Goal: Task Accomplishment & Management: Use online tool/utility

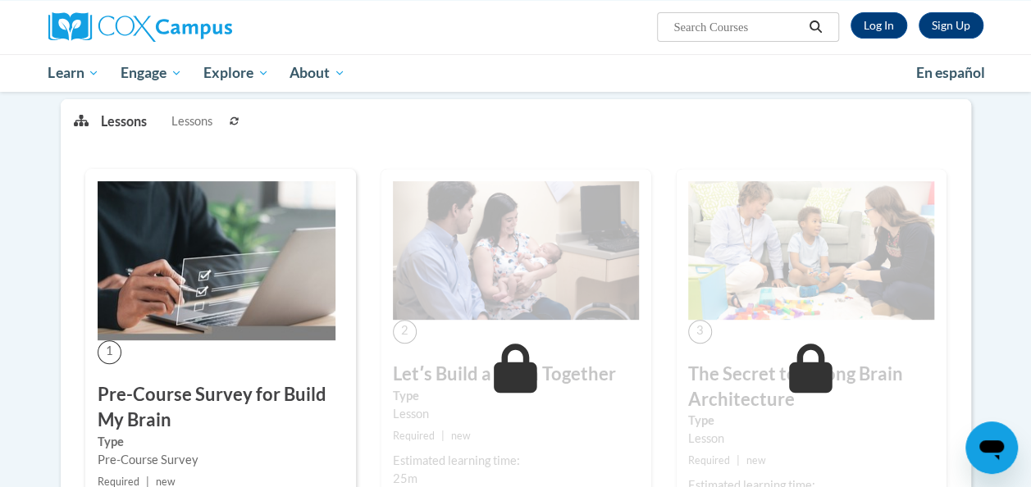
click at [366, 371] on div "1 Pre-Course Survey for Build My Brain Type Pre-Course Survey Required | new St…" at bounding box center [220, 368] width 295 height 399
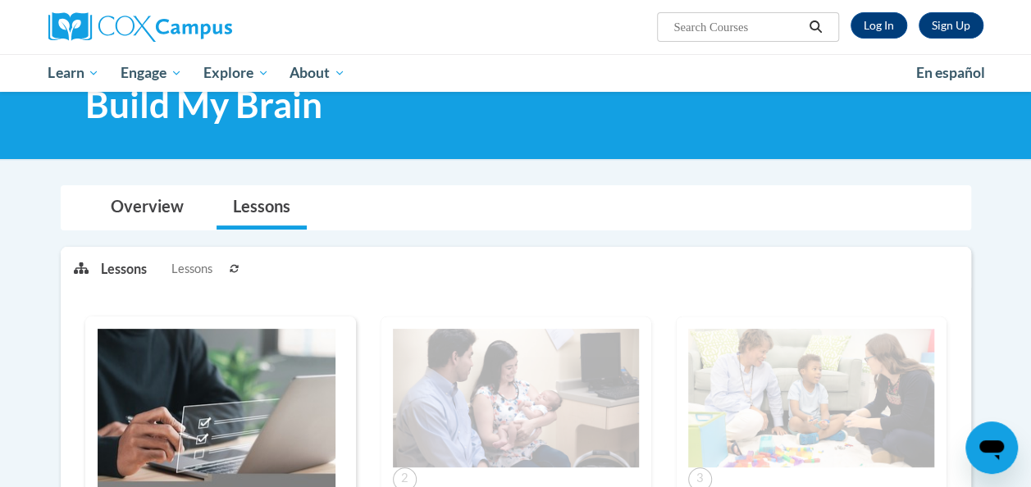
scroll to position [48, 0]
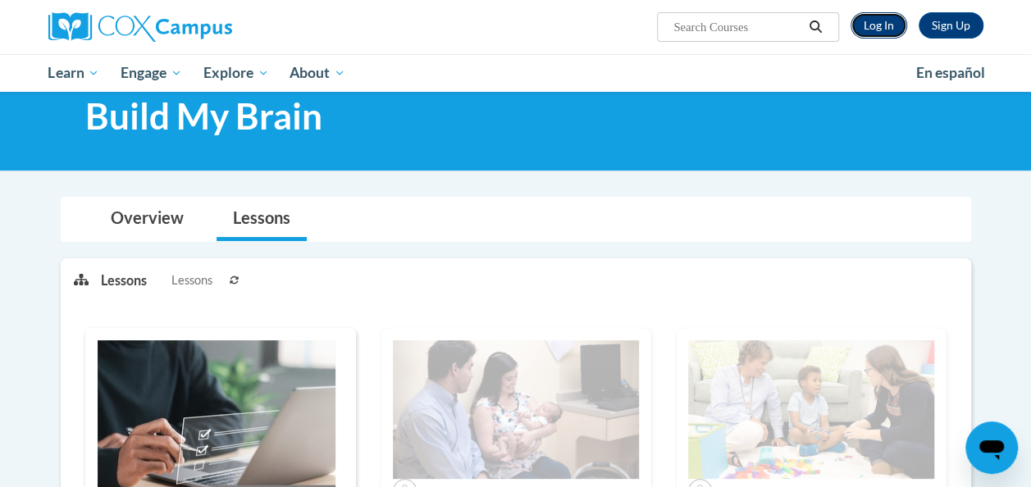
click at [880, 17] on link "Log In" at bounding box center [879, 25] width 57 height 26
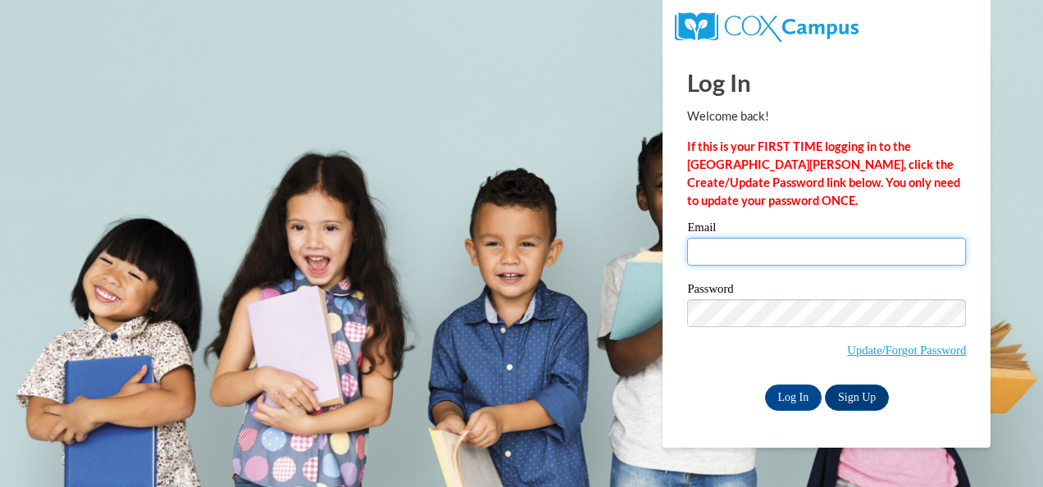
click at [845, 262] on input "Email" at bounding box center [826, 252] width 279 height 28
type input "jtarver7@student.gsu.edu"
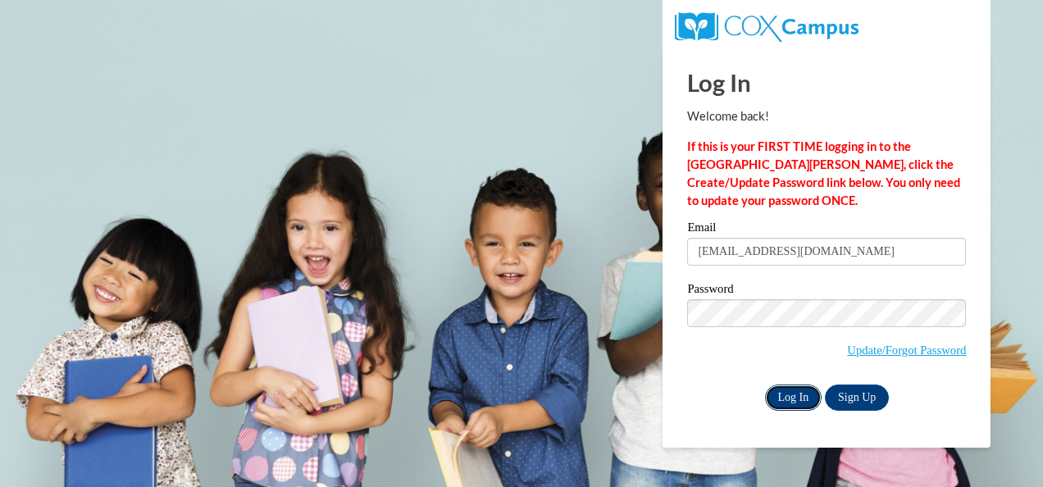
click at [794, 404] on input "Log In" at bounding box center [793, 398] width 57 height 26
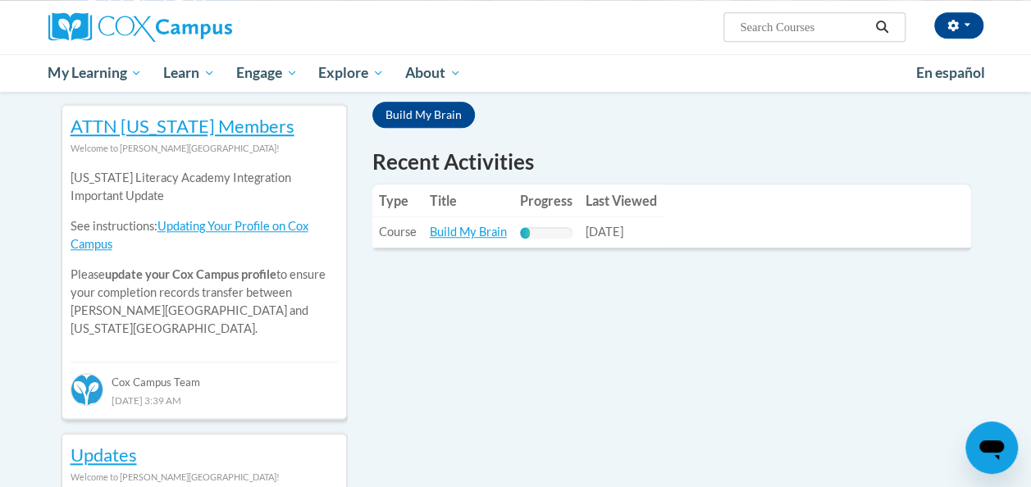
scroll to position [537, 0]
click at [451, 124] on link "Build My Brain" at bounding box center [423, 114] width 103 height 26
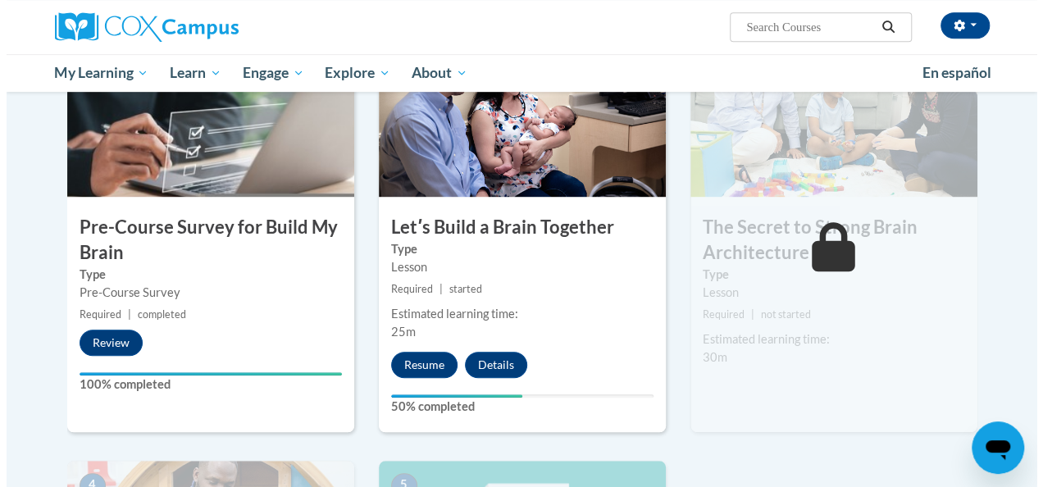
scroll to position [421, 0]
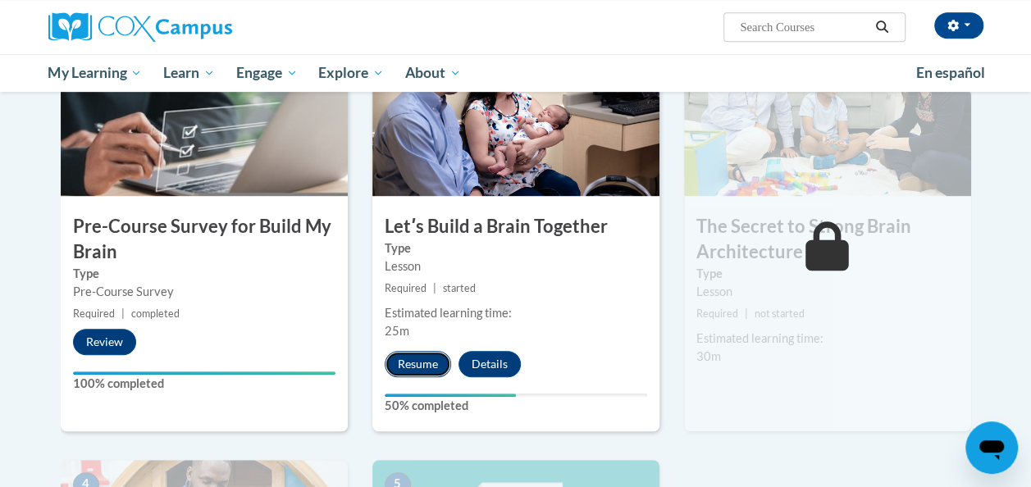
click at [427, 351] on button "Resume" at bounding box center [418, 364] width 66 height 26
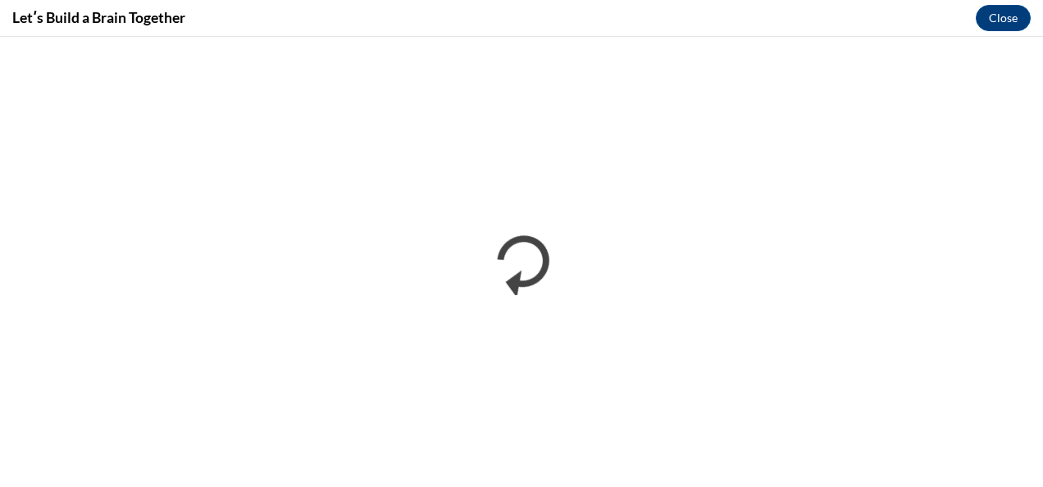
scroll to position [0, 0]
